Goal: Navigation & Orientation: Find specific page/section

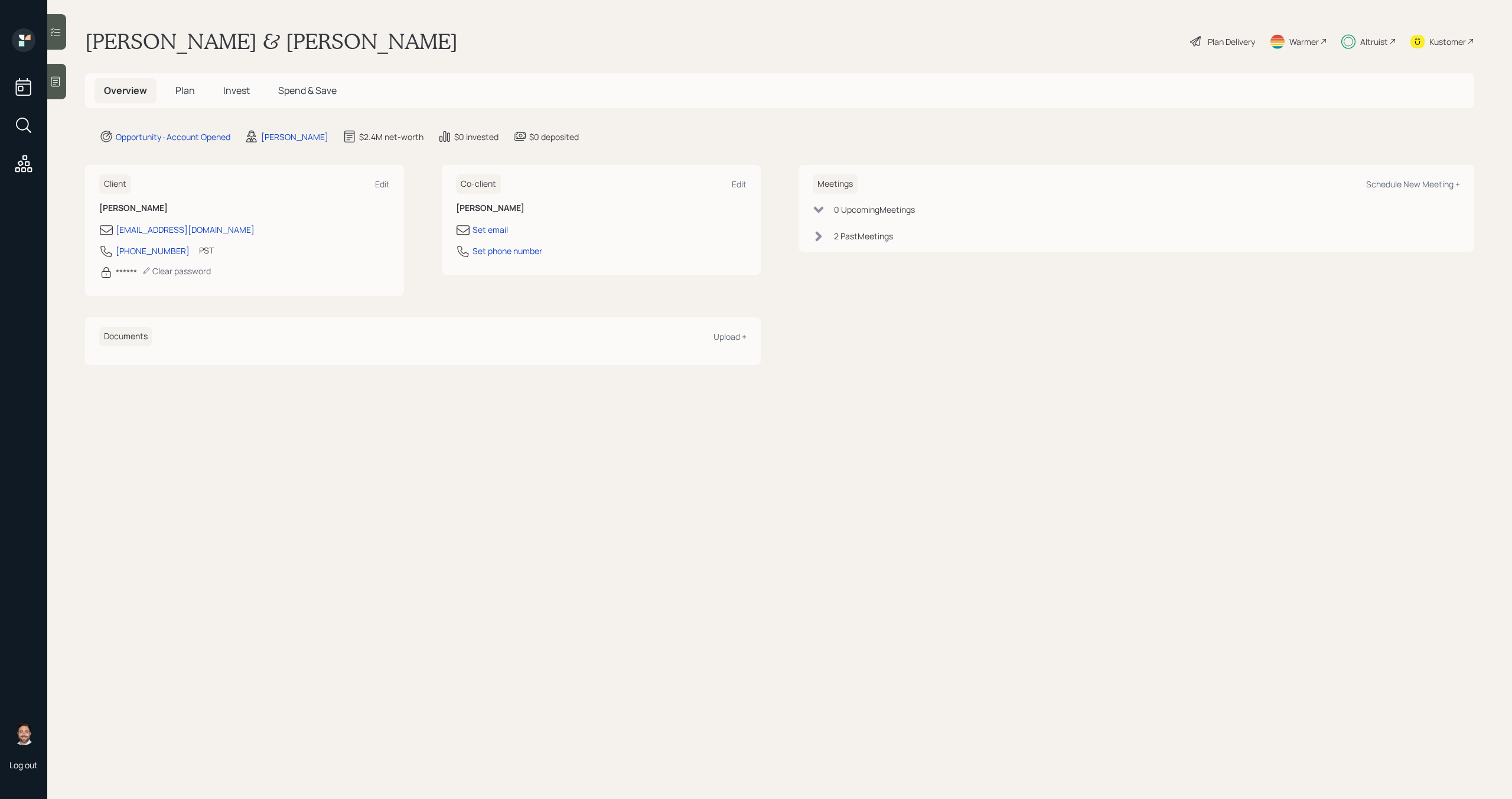
click at [1366, 43] on div "Altruist" at bounding box center [1374, 42] width 28 height 12
click at [184, 92] on span "Plan" at bounding box center [185, 90] width 19 height 13
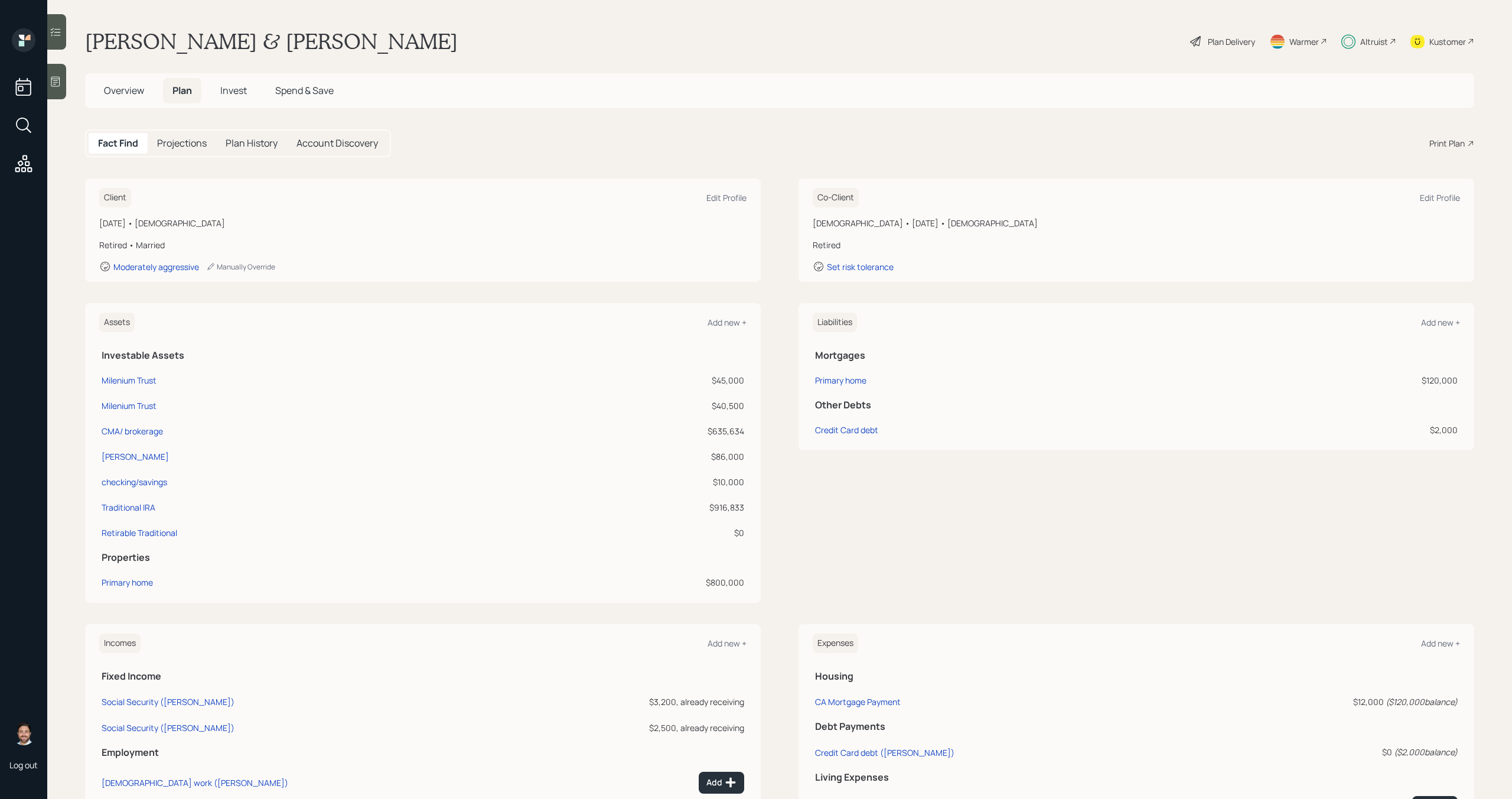
click at [228, 98] on h5 "Invest" at bounding box center [233, 91] width 45 height 25
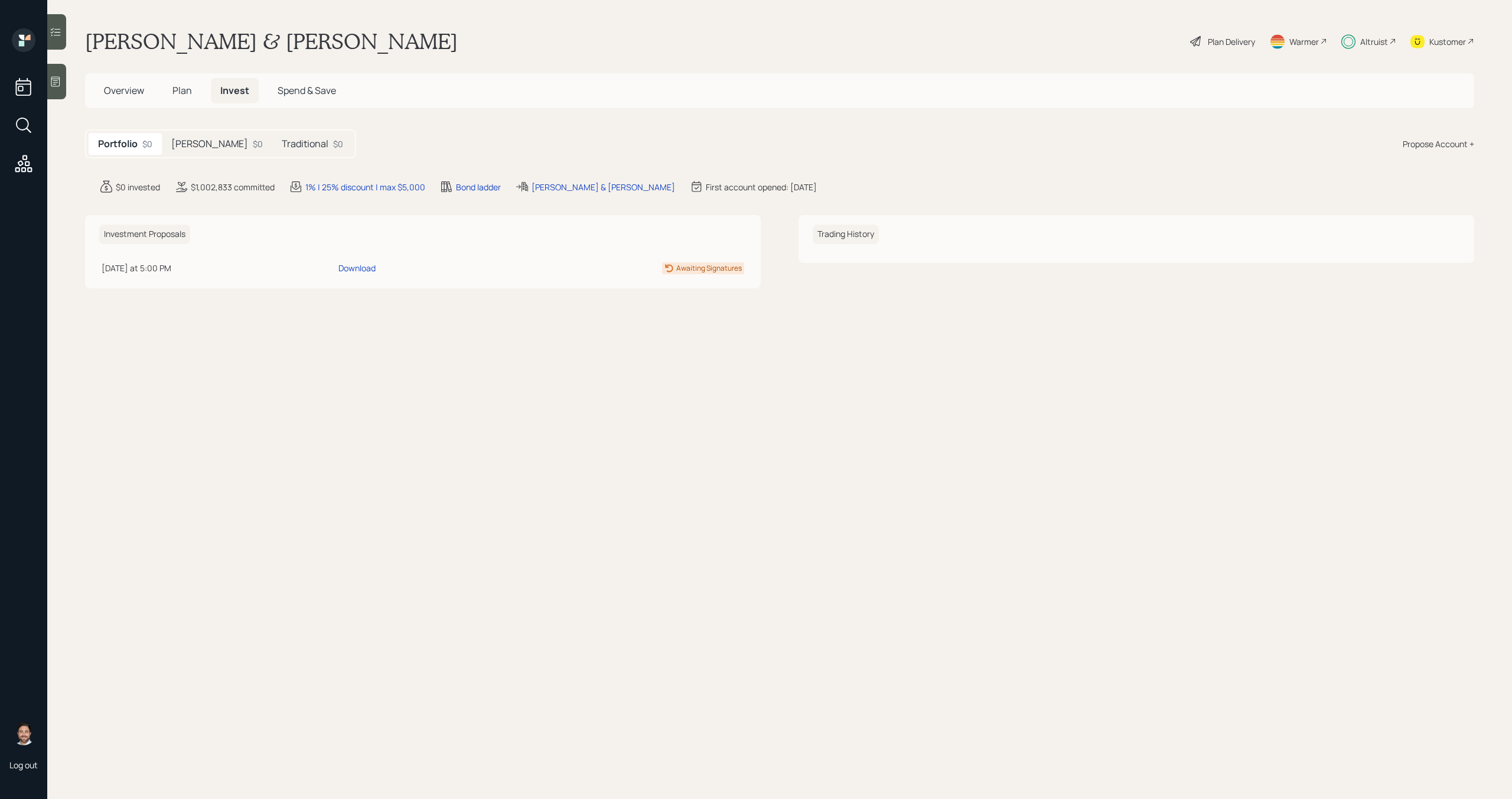
click at [131, 91] on span "Overview" at bounding box center [124, 90] width 40 height 13
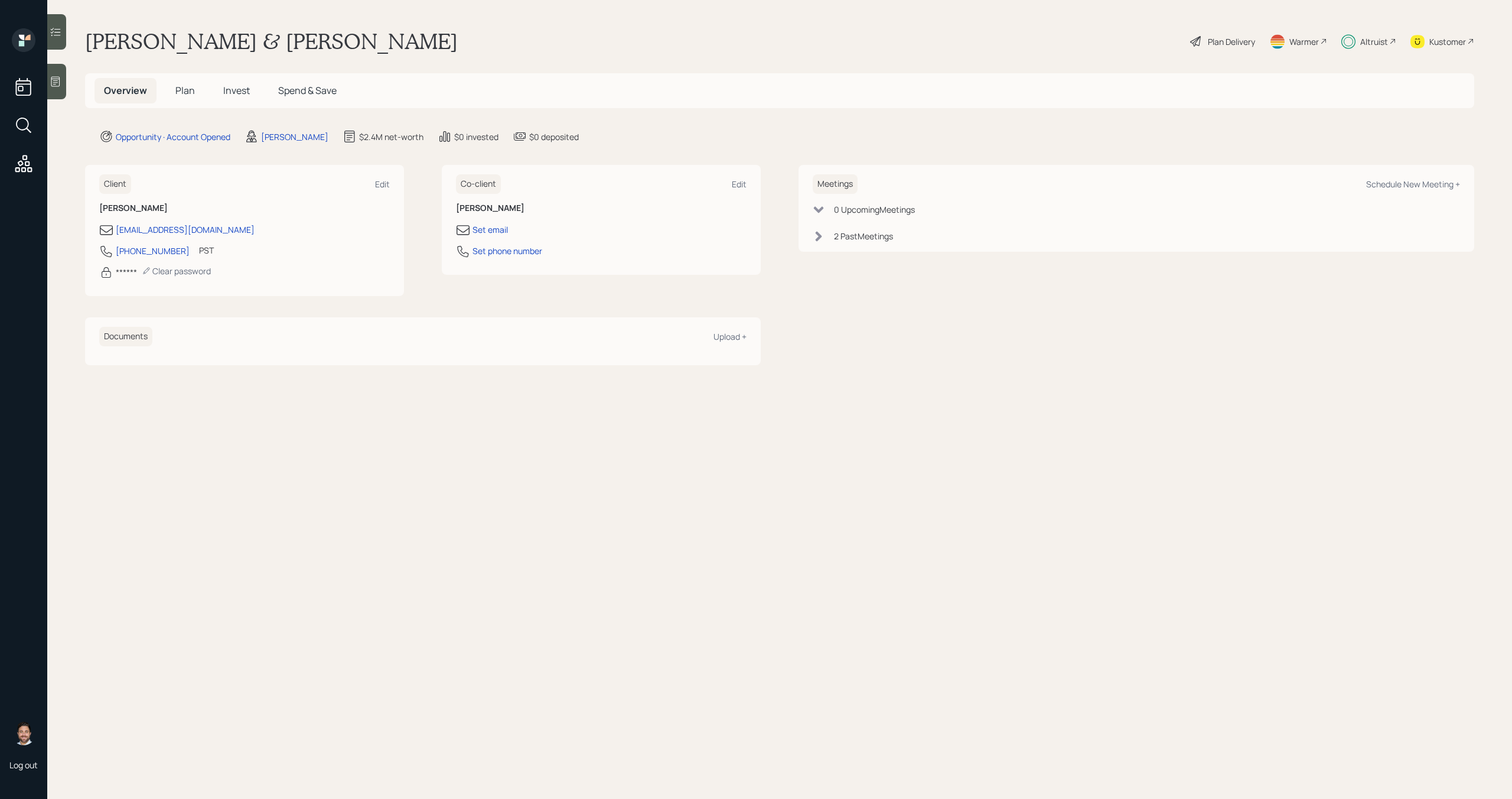
click at [198, 94] on h5 "Plan" at bounding box center [185, 91] width 38 height 25
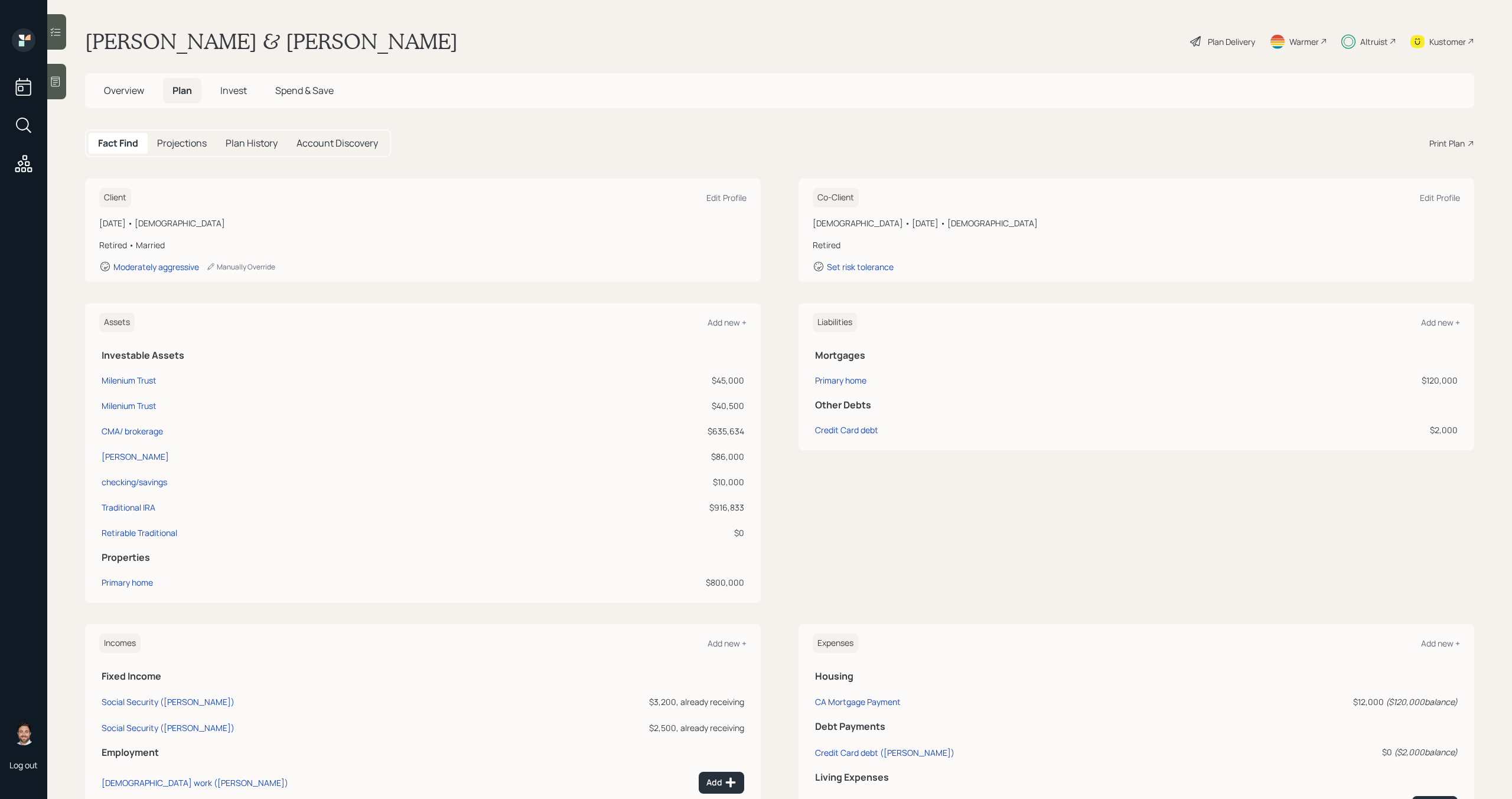
click at [236, 96] on span "Invest" at bounding box center [233, 90] width 27 height 13
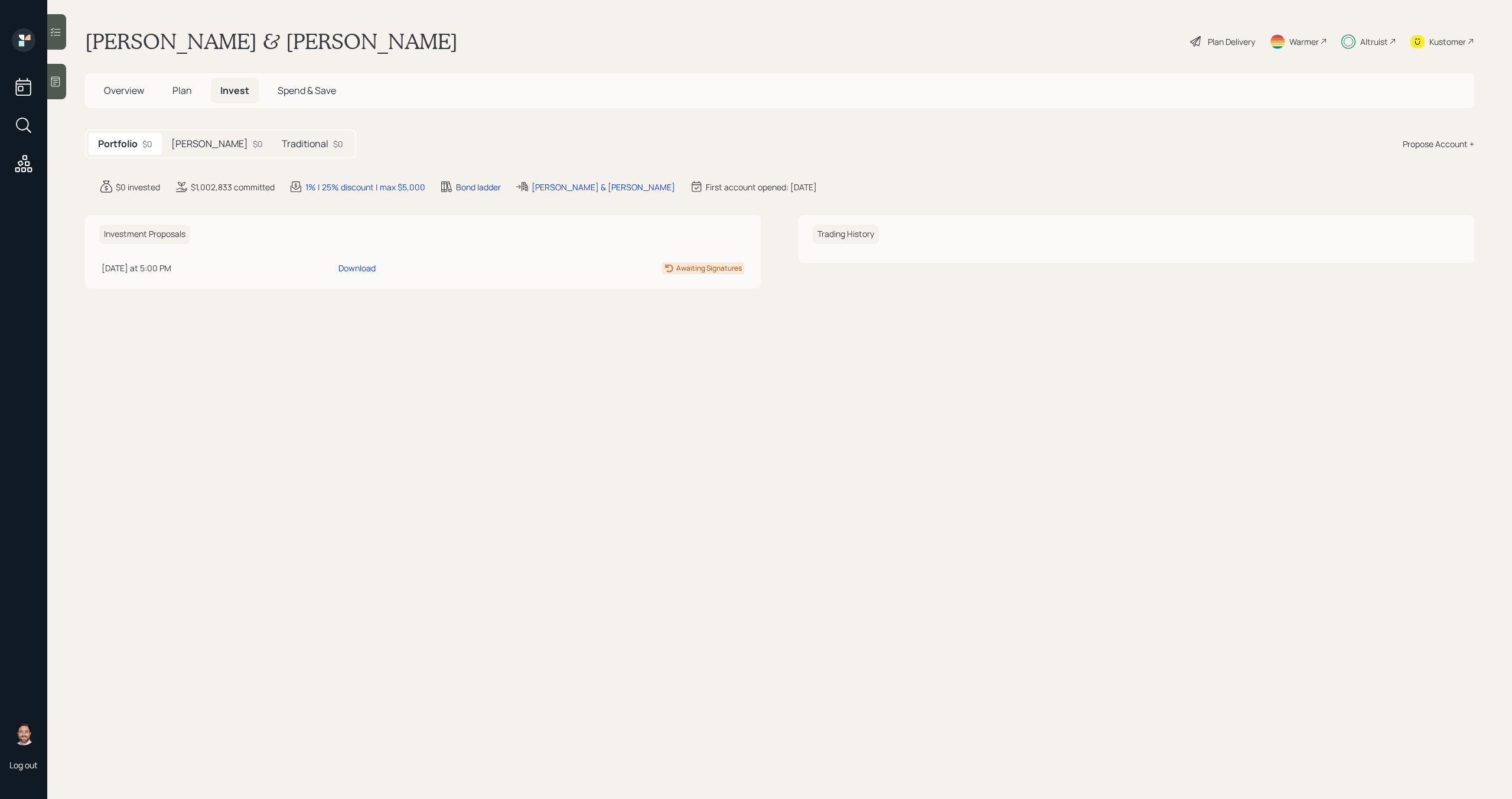
click at [127, 96] on span "Overview" at bounding box center [124, 90] width 40 height 13
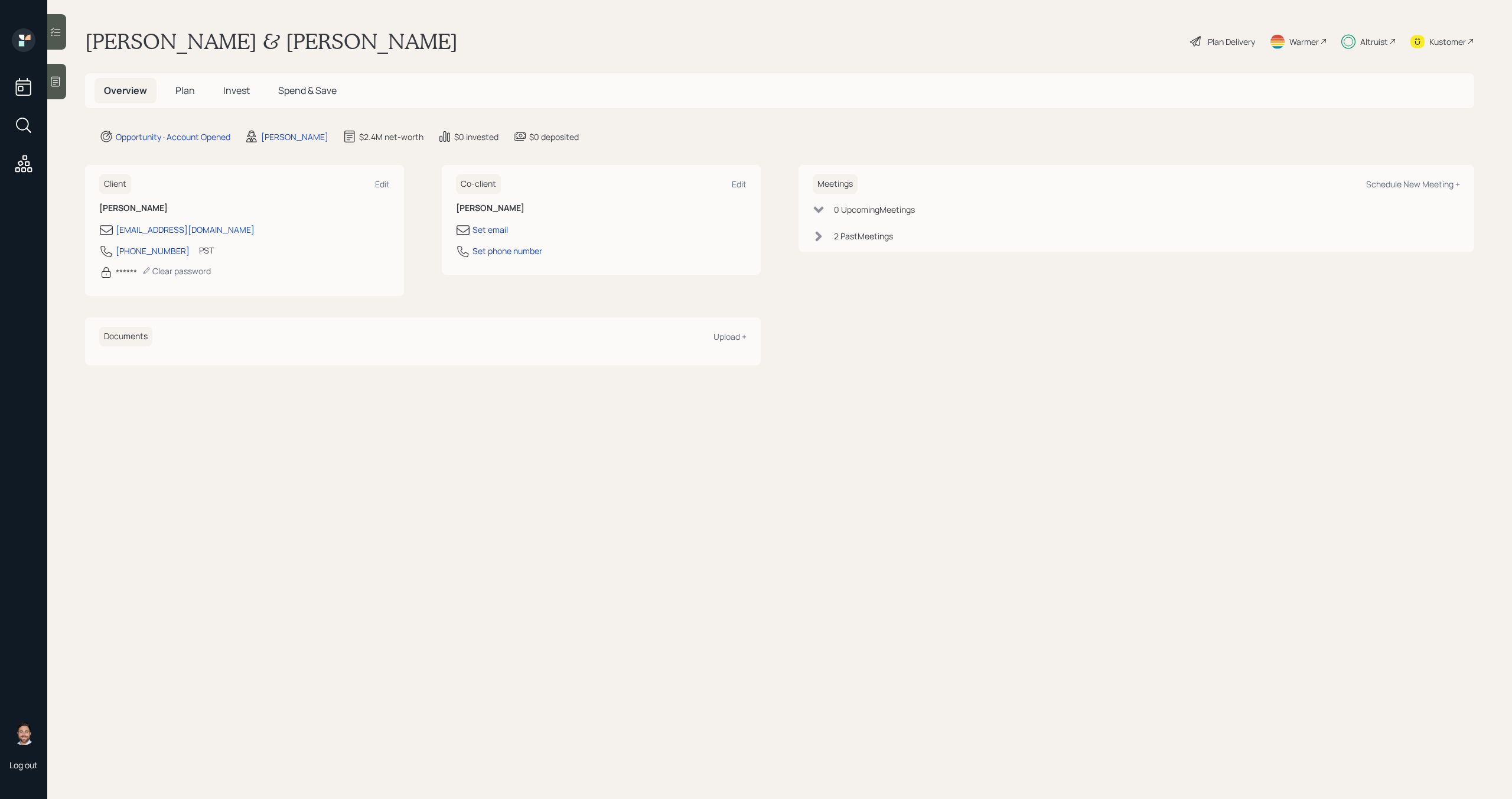
click at [229, 86] on span "Invest" at bounding box center [236, 90] width 27 height 13
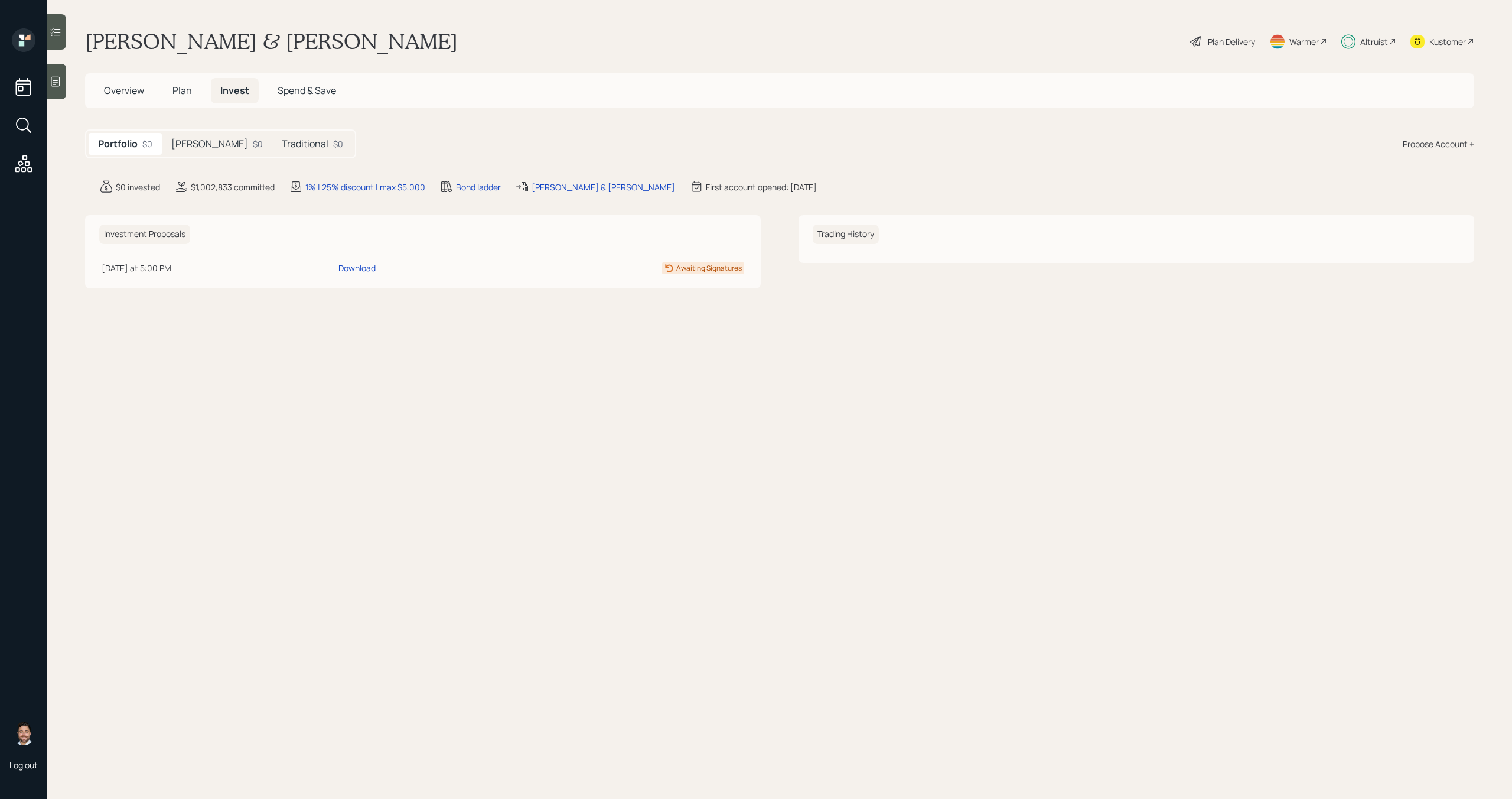
click at [191, 90] on span "Plan" at bounding box center [182, 90] width 19 height 13
